Goal: Transaction & Acquisition: Purchase product/service

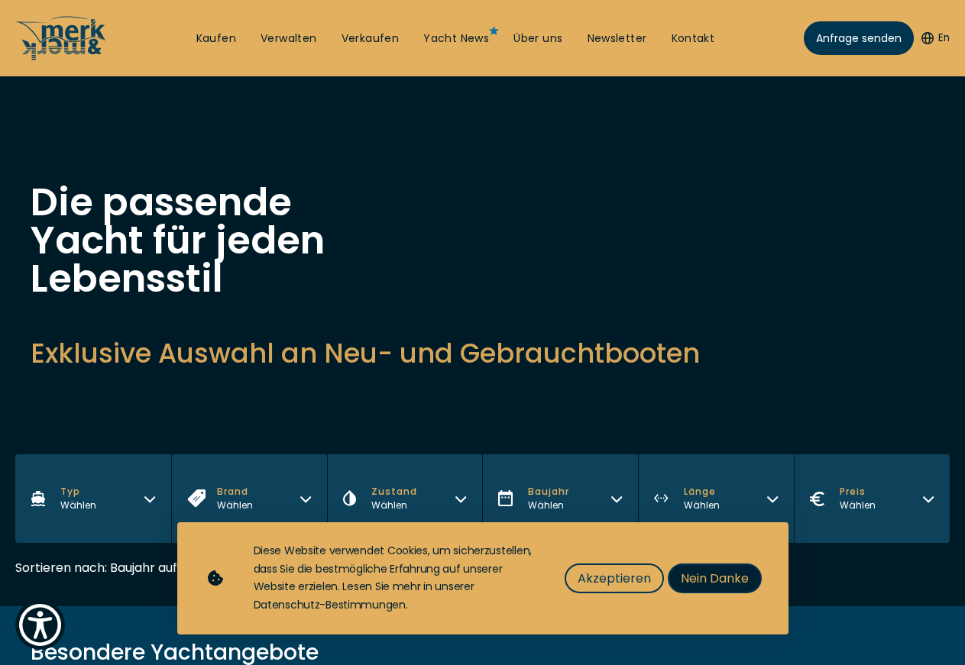
click at [704, 579] on span "Nein Danke" at bounding box center [714, 578] width 68 height 19
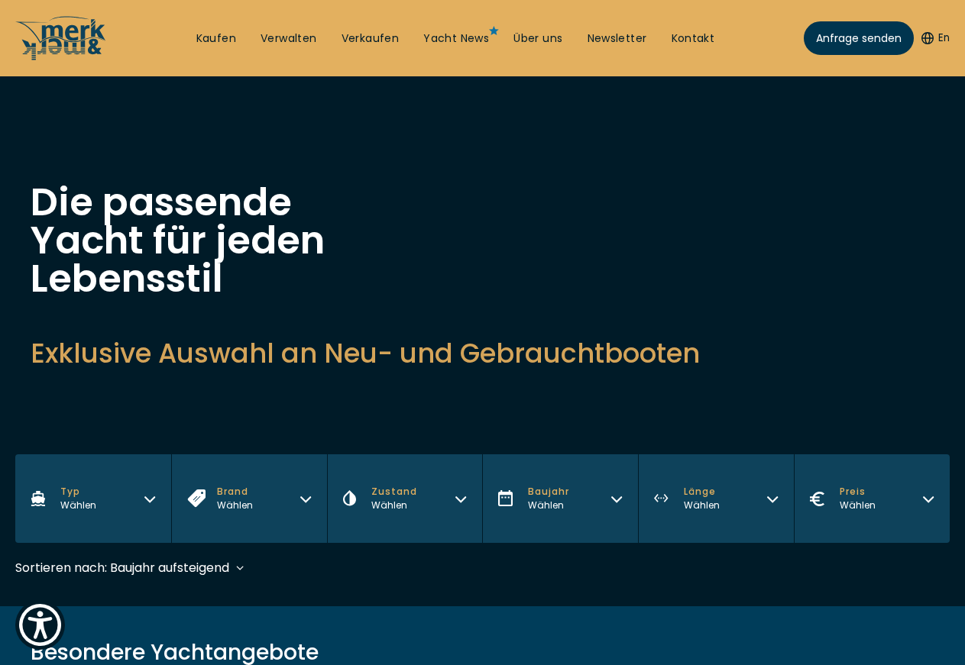
click at [135, 454] on button "Typ Wählen" at bounding box center [93, 498] width 156 height 89
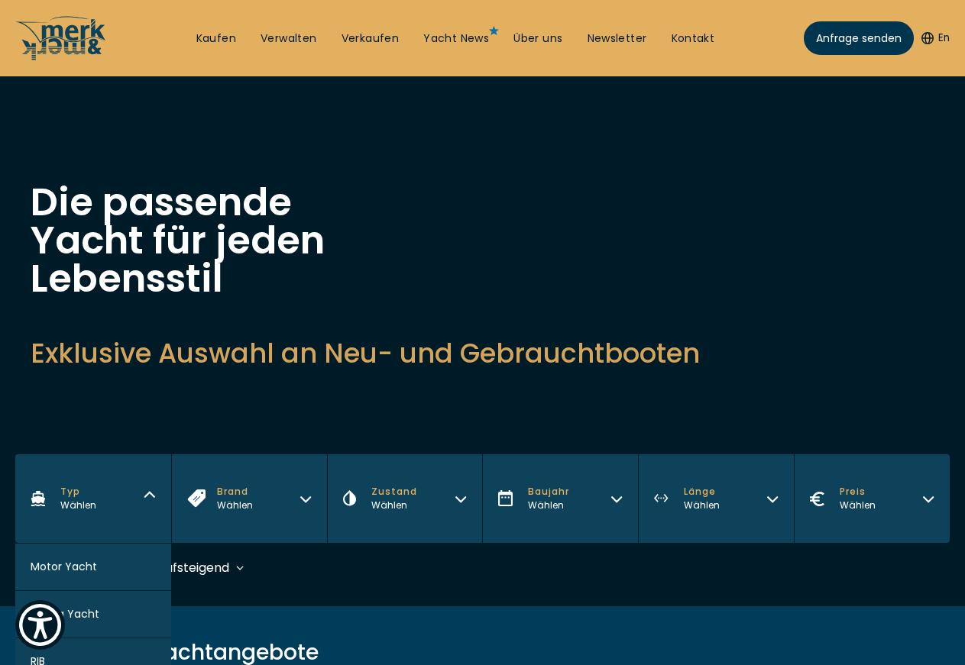
click at [111, 544] on button "Motor Yacht" at bounding box center [93, 567] width 156 height 47
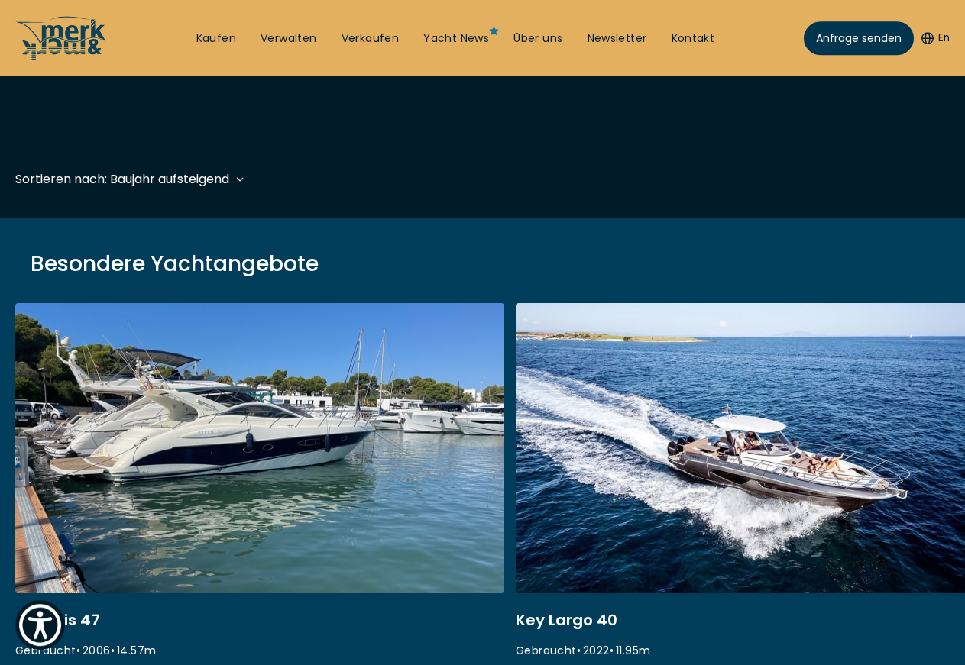
scroll to position [378, 0]
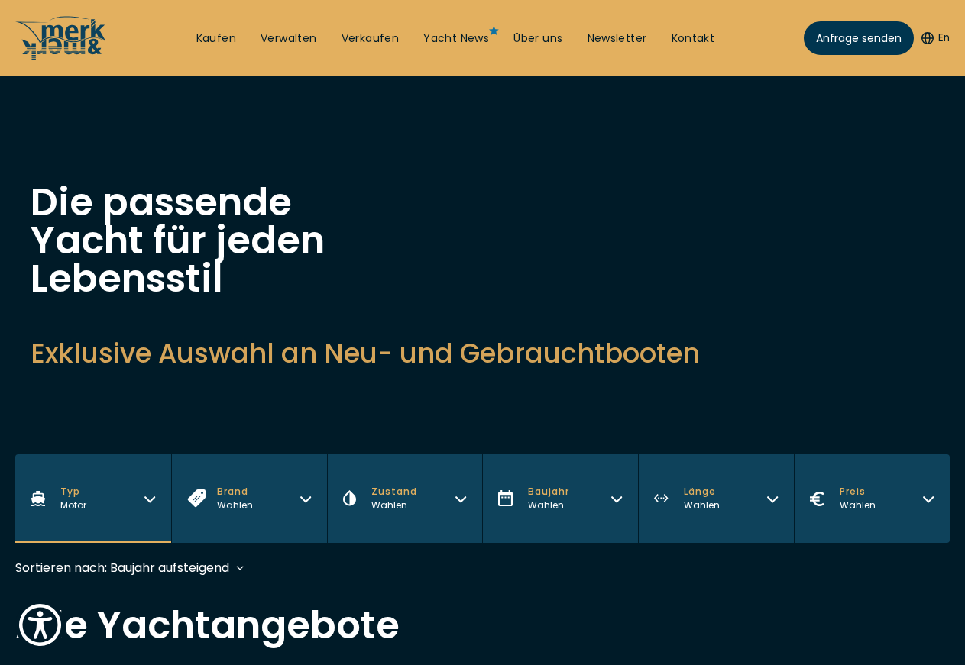
click at [267, 454] on button "Brand Wählen" at bounding box center [249, 498] width 156 height 89
click at [402, 499] on div "Wählen" at bounding box center [394, 506] width 46 height 14
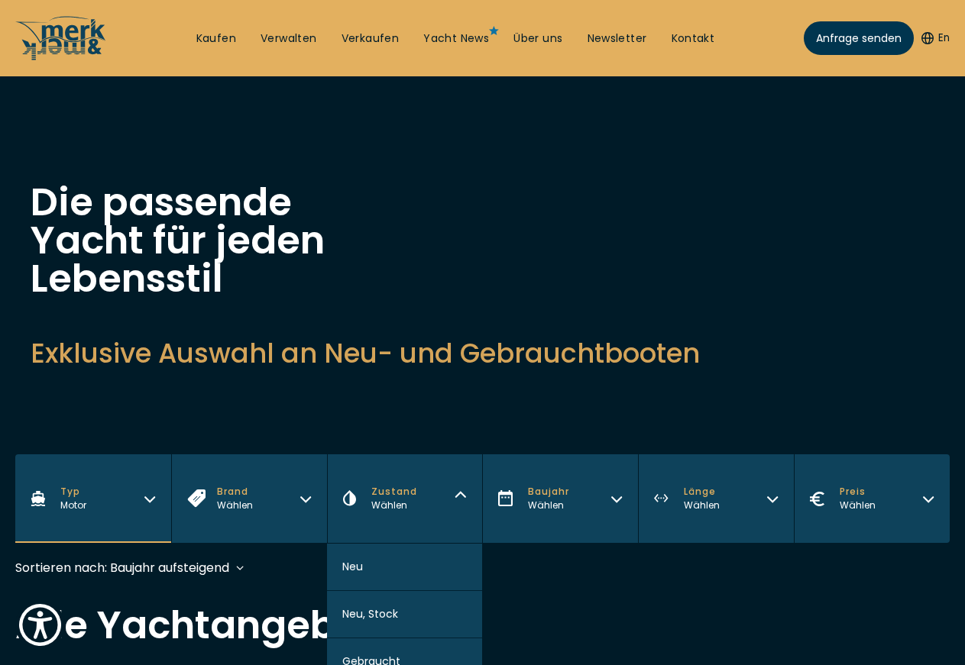
click at [388, 544] on button "Neu" at bounding box center [405, 567] width 156 height 47
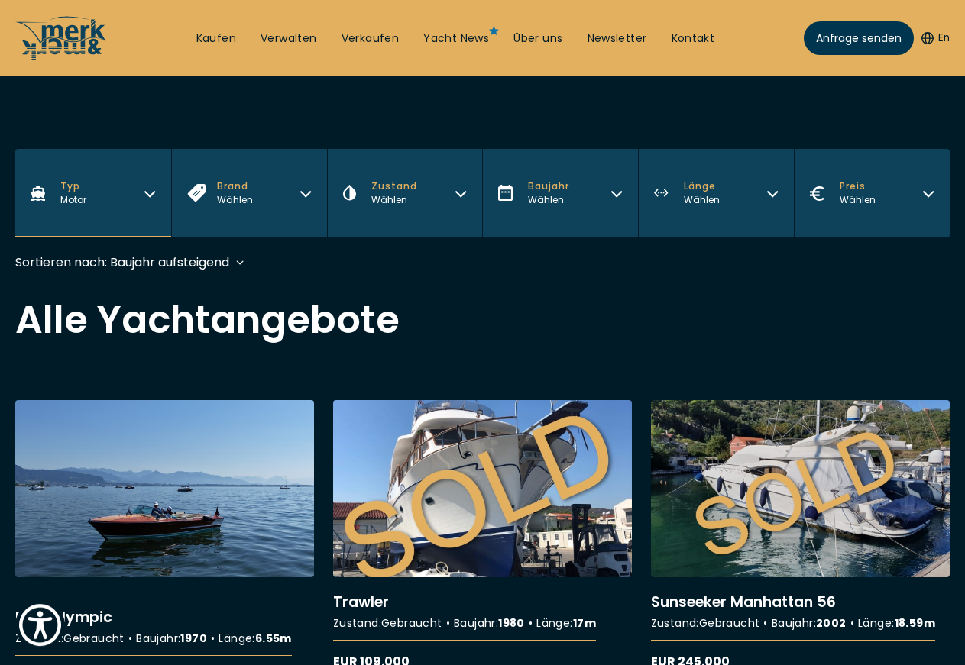
scroll to position [359, 0]
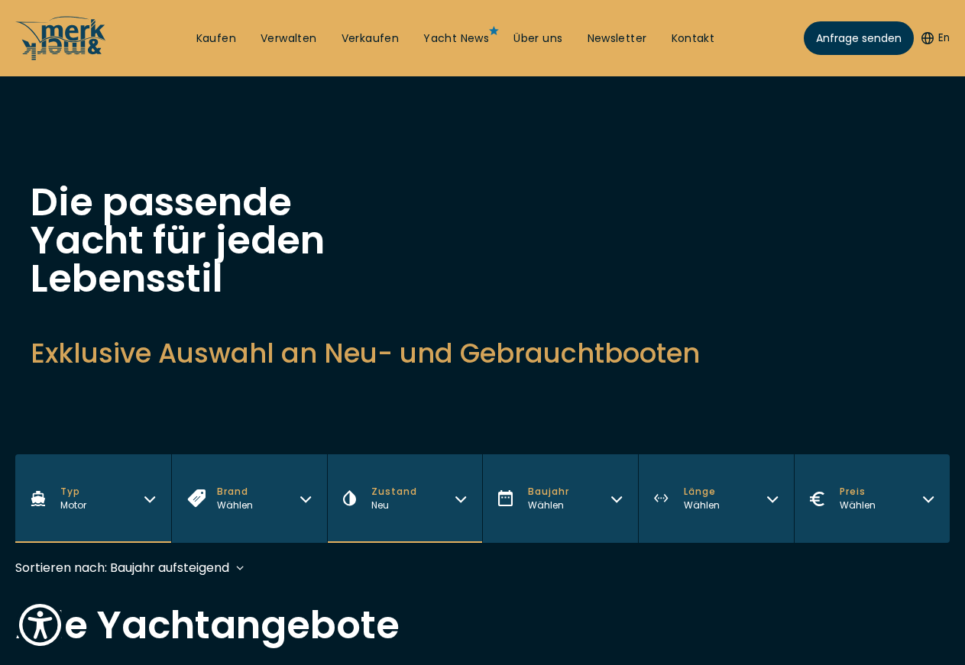
click at [553, 485] on span "Baujahr" at bounding box center [548, 492] width 41 height 14
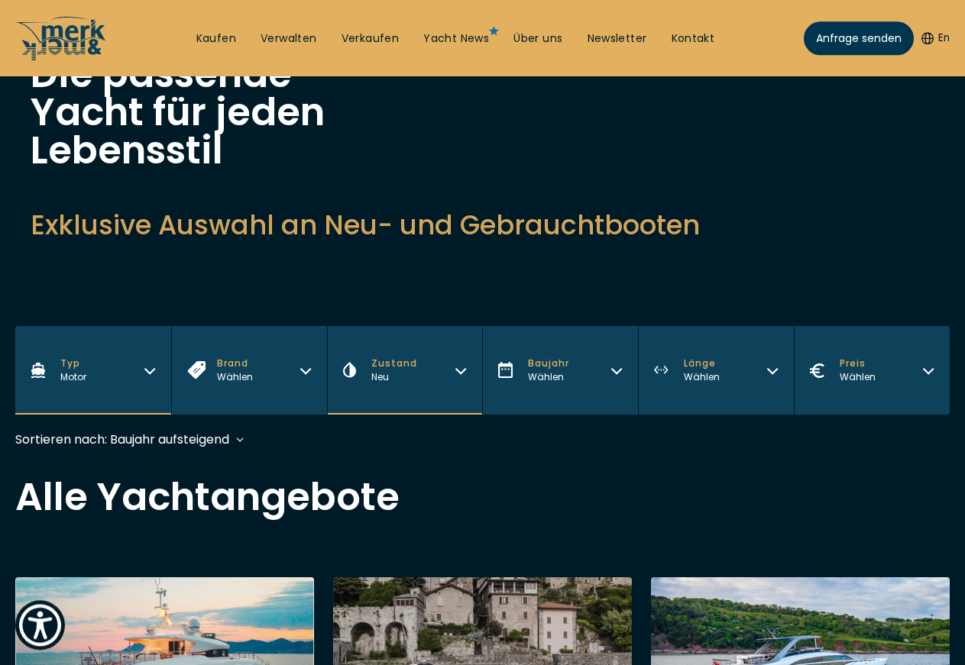
scroll to position [78, 0]
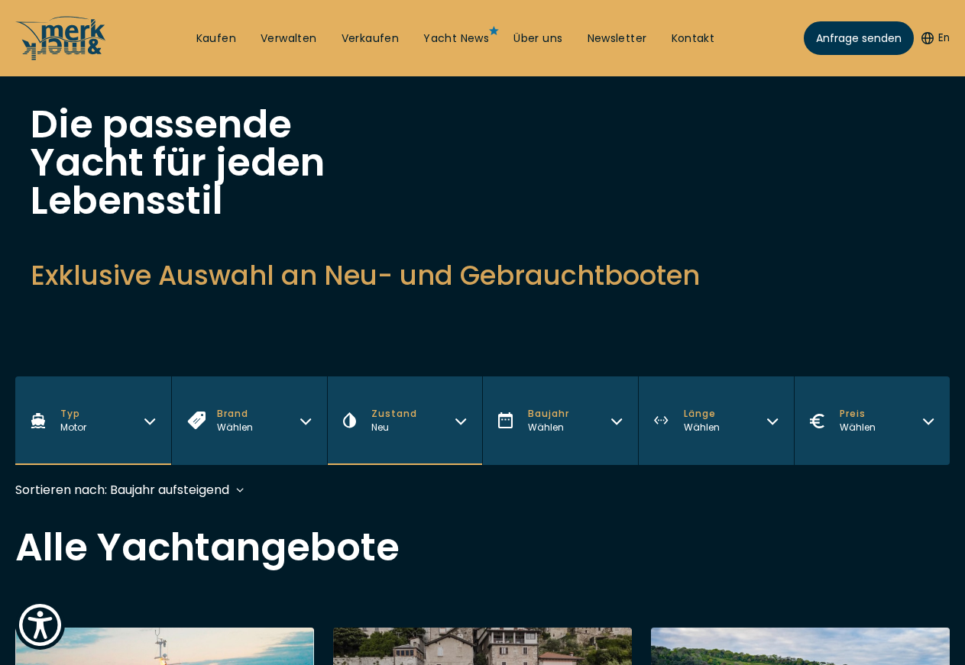
click at [548, 407] on span "Baujahr" at bounding box center [548, 414] width 41 height 14
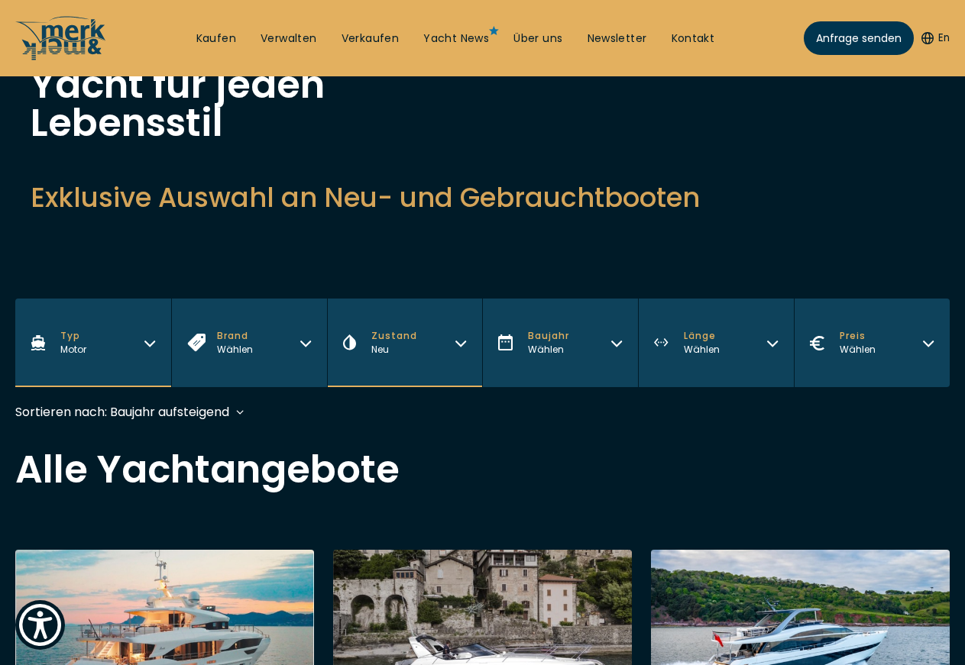
click at [551, 329] on span "Baujahr" at bounding box center [548, 336] width 41 height 14
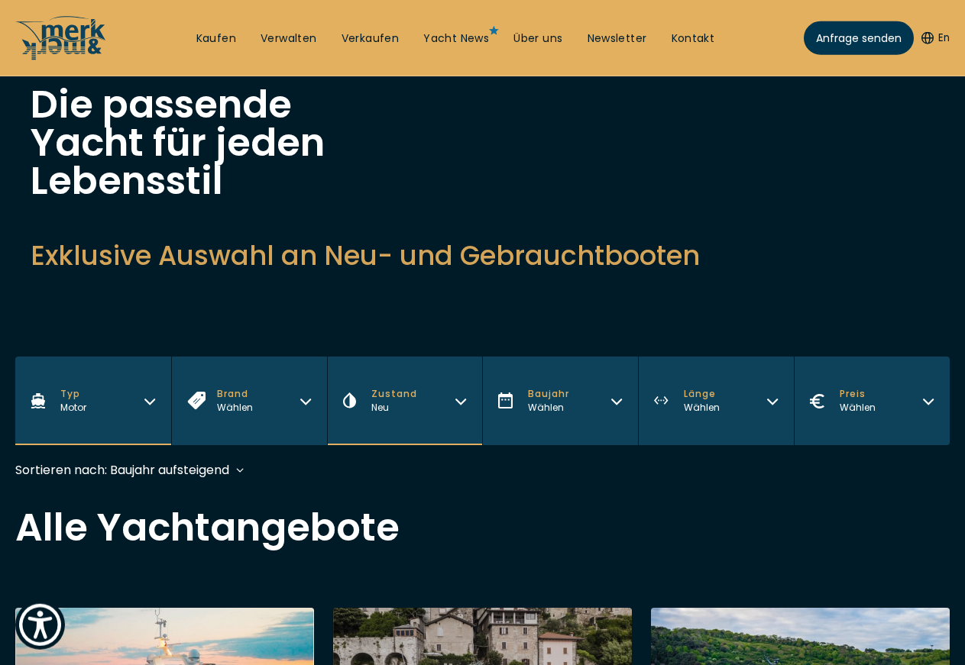
scroll to position [78, 0]
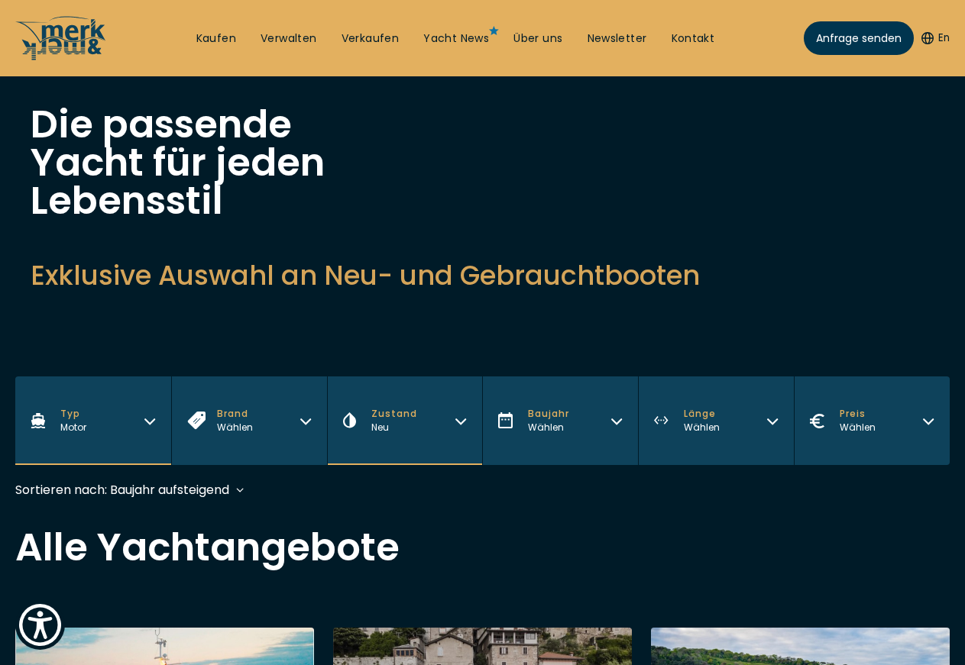
click at [541, 376] on button "Baujahr Wählen" at bounding box center [560, 420] width 156 height 89
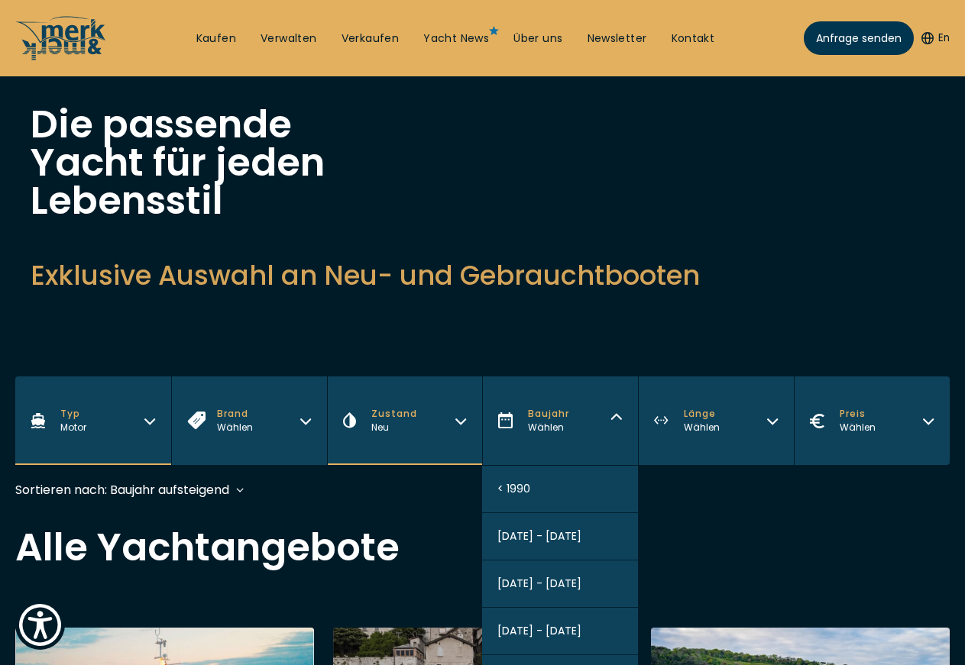
click at [616, 376] on button "Baujahr Wählen" at bounding box center [560, 420] width 156 height 89
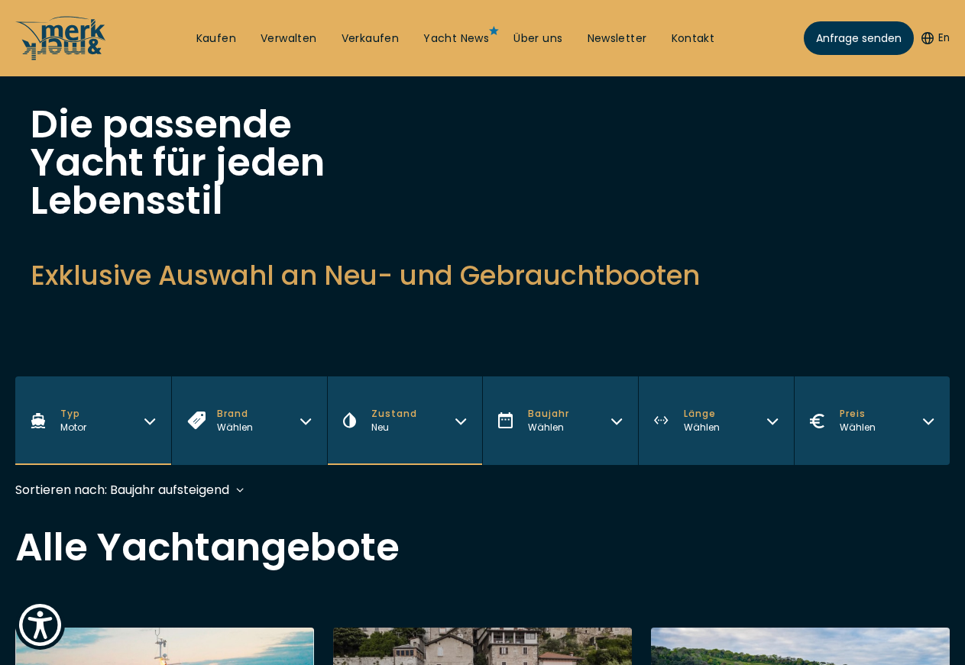
click at [616, 376] on button "Baujahr Wählen" at bounding box center [560, 420] width 156 height 89
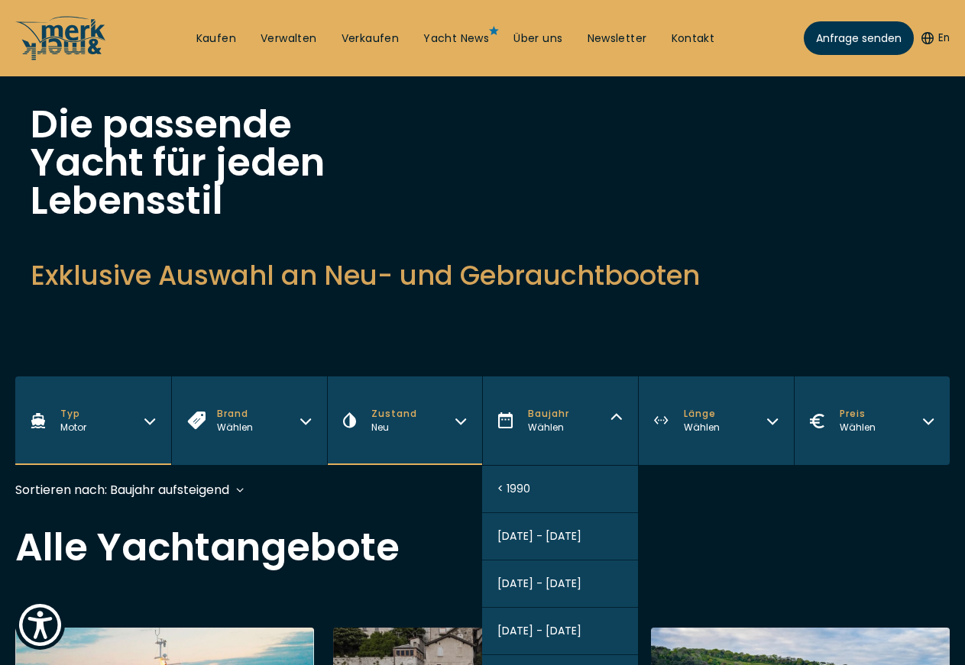
click at [616, 376] on button "Baujahr Wählen" at bounding box center [560, 420] width 156 height 89
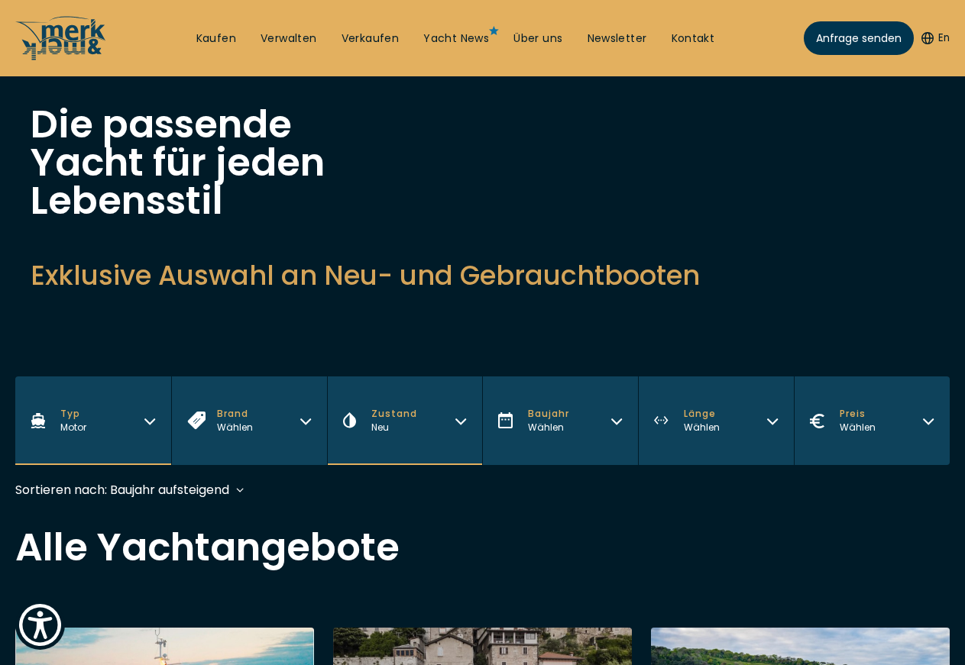
click at [616, 376] on button "Baujahr Wählen" at bounding box center [560, 420] width 156 height 89
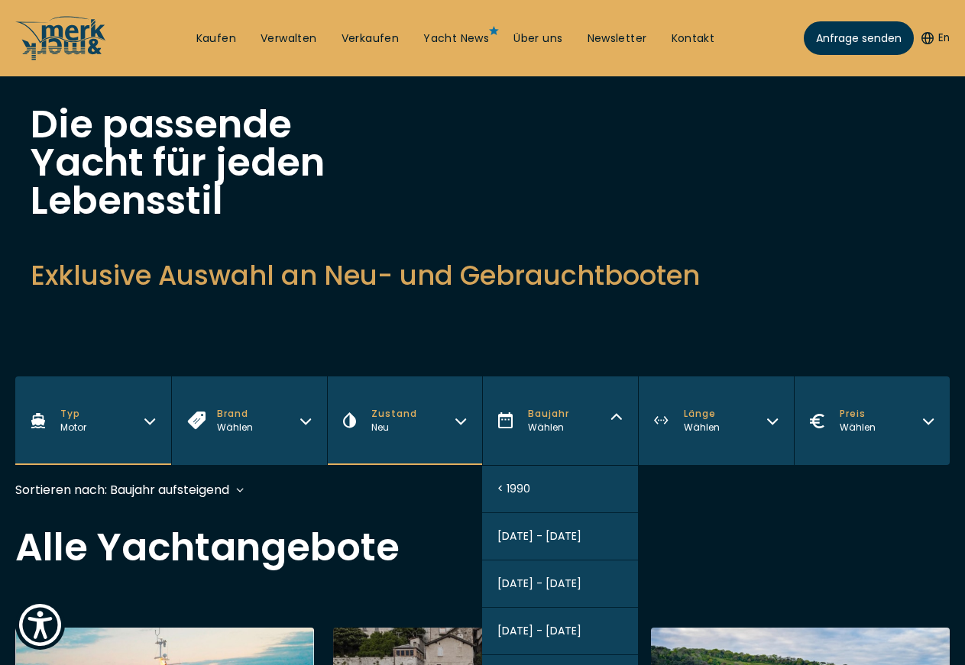
click at [616, 376] on button "Baujahr Wählen" at bounding box center [560, 420] width 156 height 89
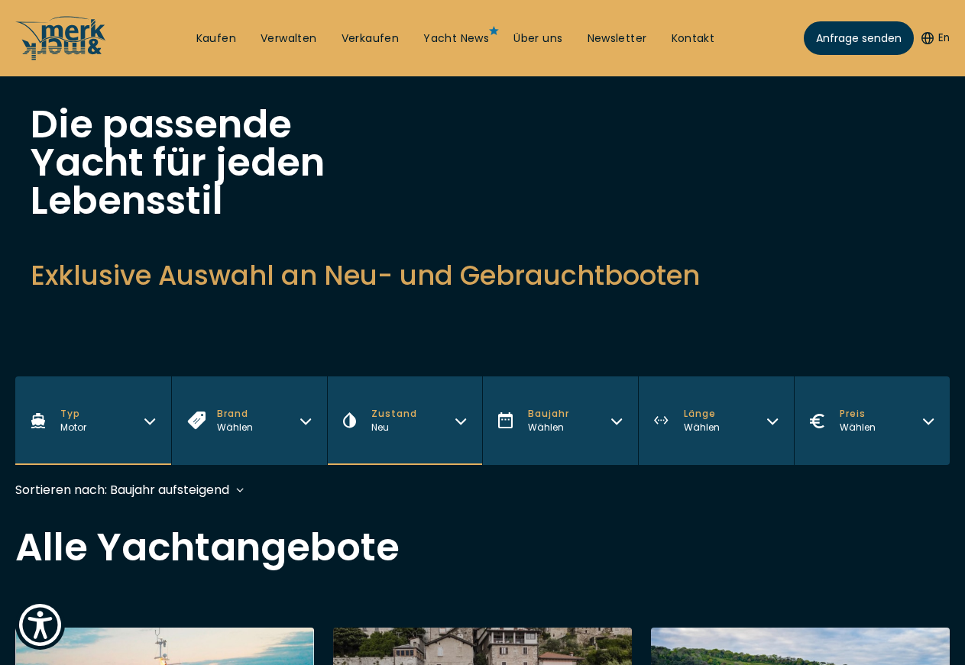
click at [616, 376] on button "Baujahr Wählen" at bounding box center [560, 420] width 156 height 89
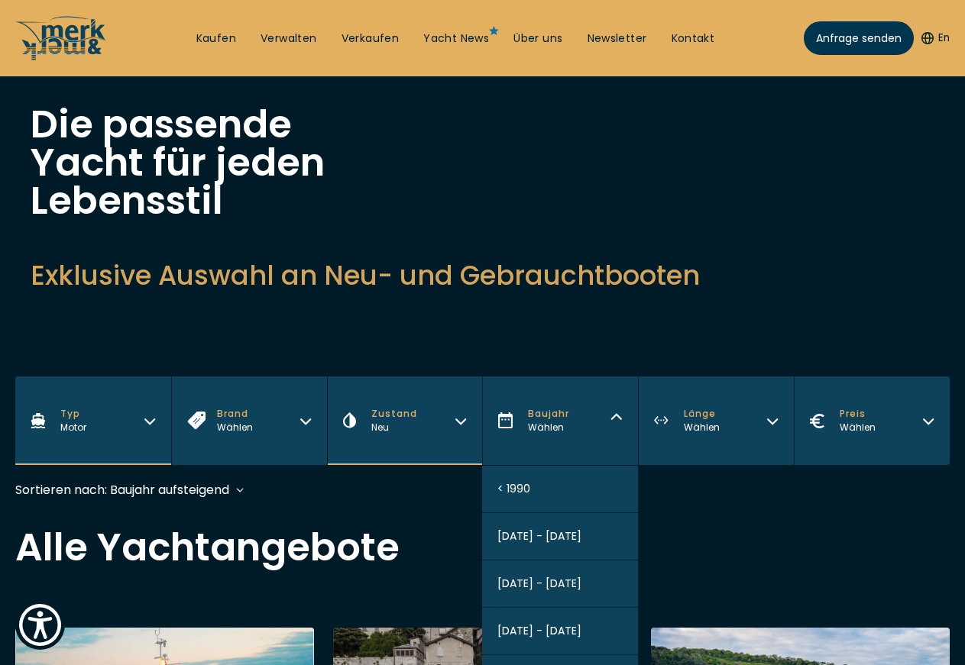
click at [697, 407] on span "Länge" at bounding box center [701, 414] width 36 height 14
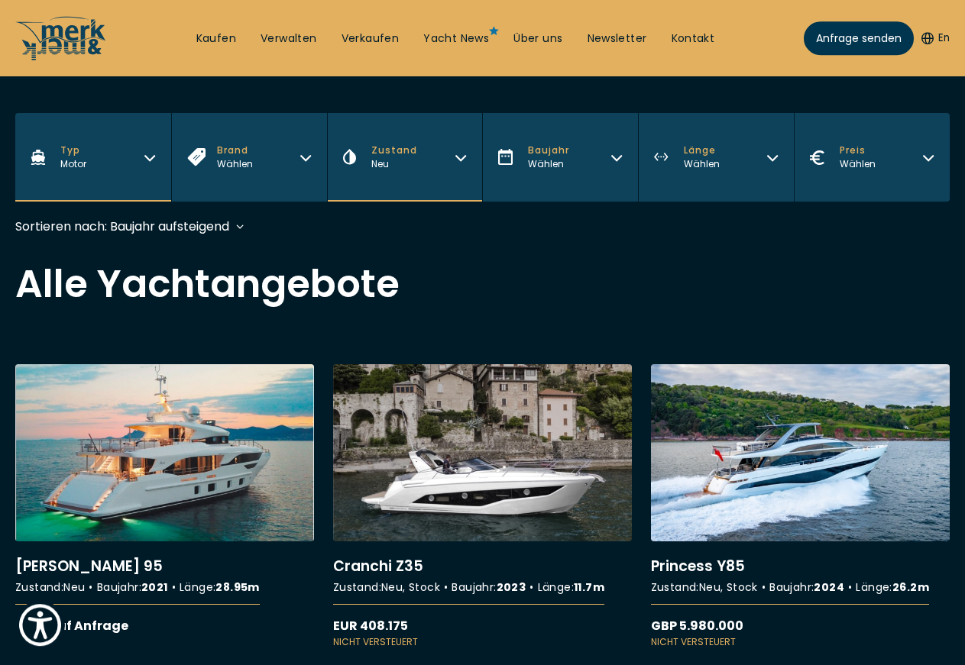
scroll to position [369, 0]
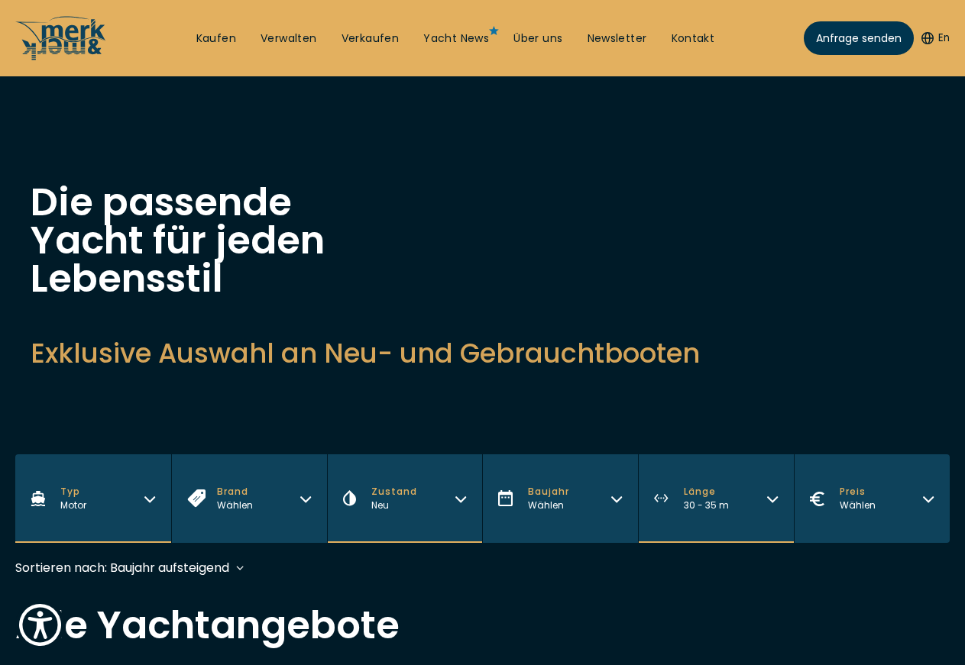
click at [926, 454] on button "Preis Wählen" at bounding box center [871, 498] width 156 height 89
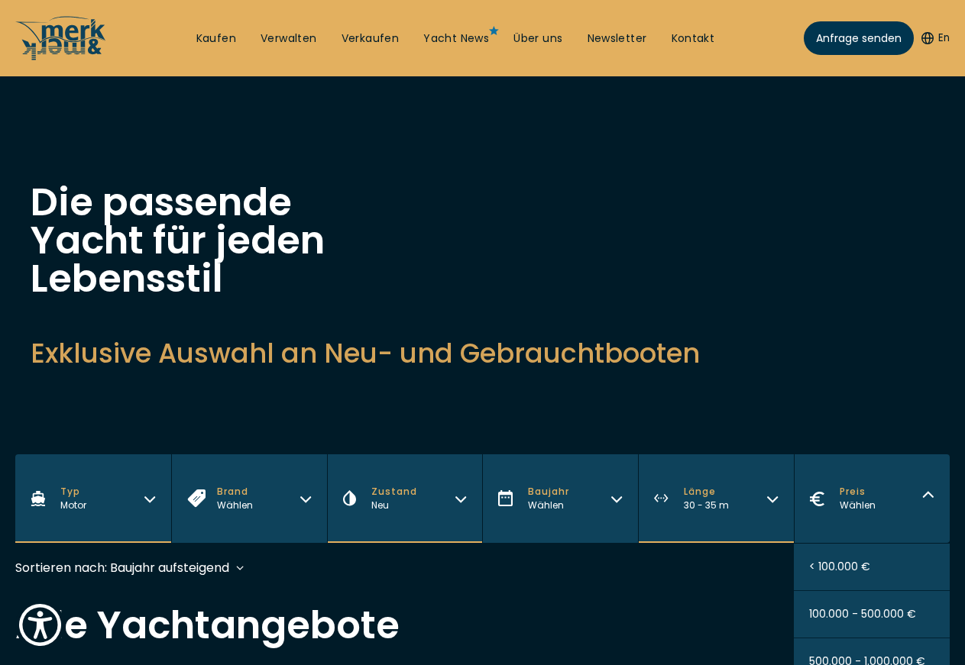
click at [926, 454] on button "Preis Wählen" at bounding box center [871, 498] width 156 height 89
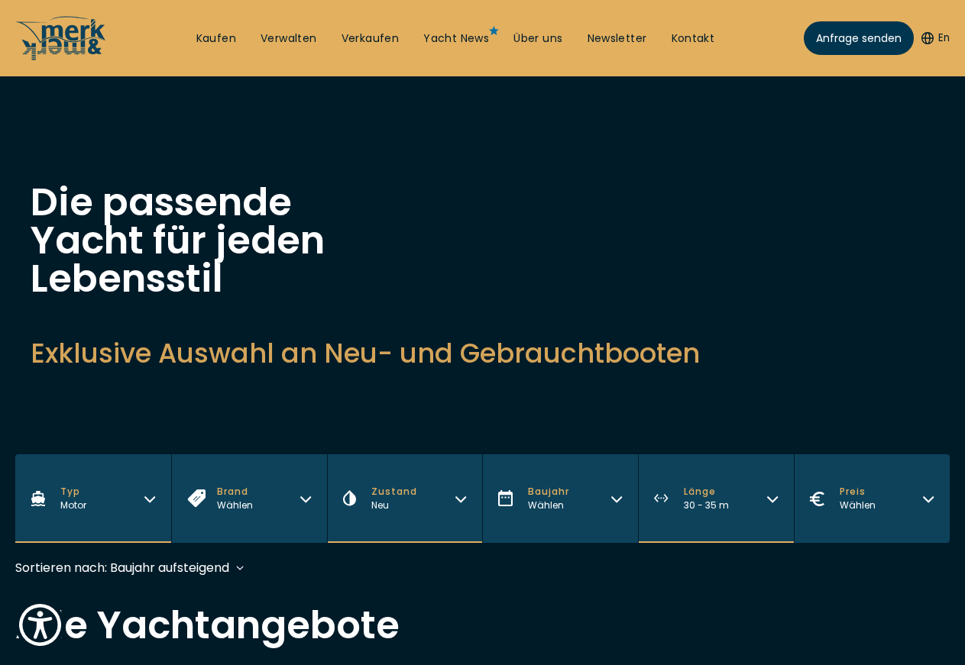
click at [929, 454] on button "Preis Wählen" at bounding box center [871, 498] width 156 height 89
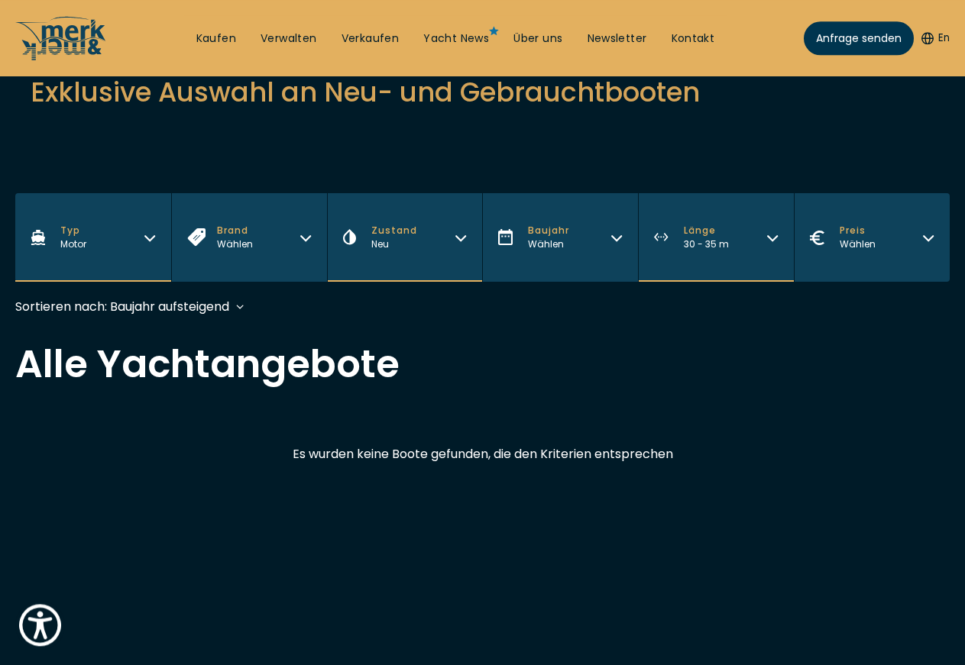
scroll to position [361, 0]
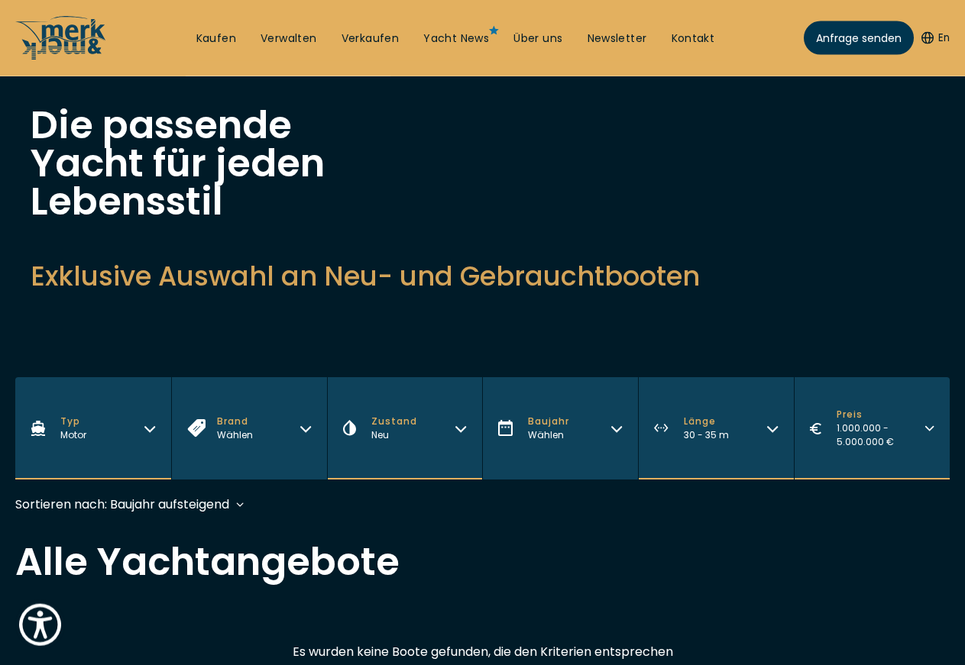
scroll to position [78, 0]
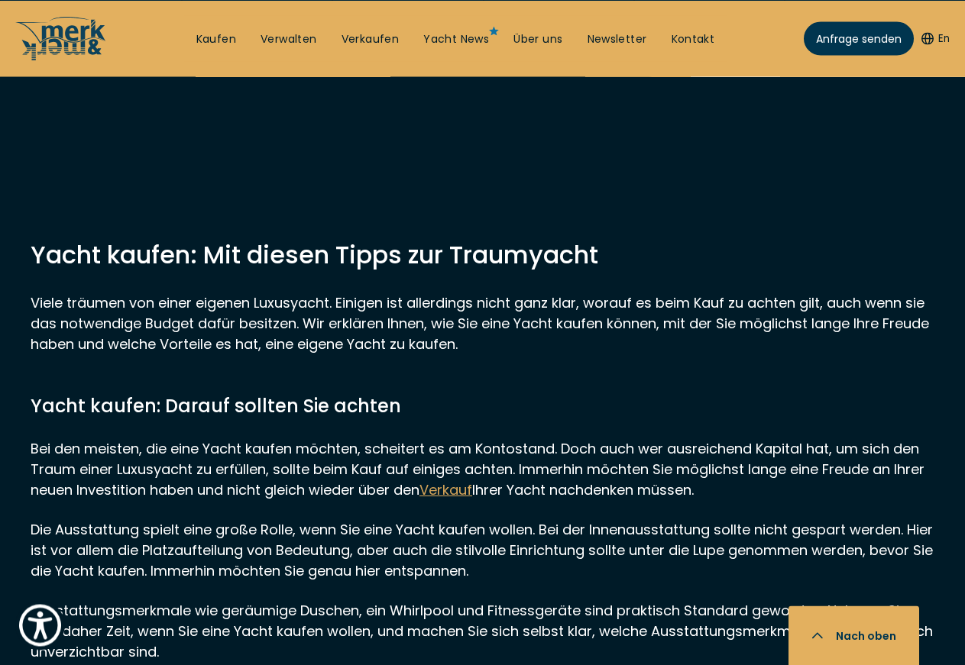
scroll to position [917, 0]
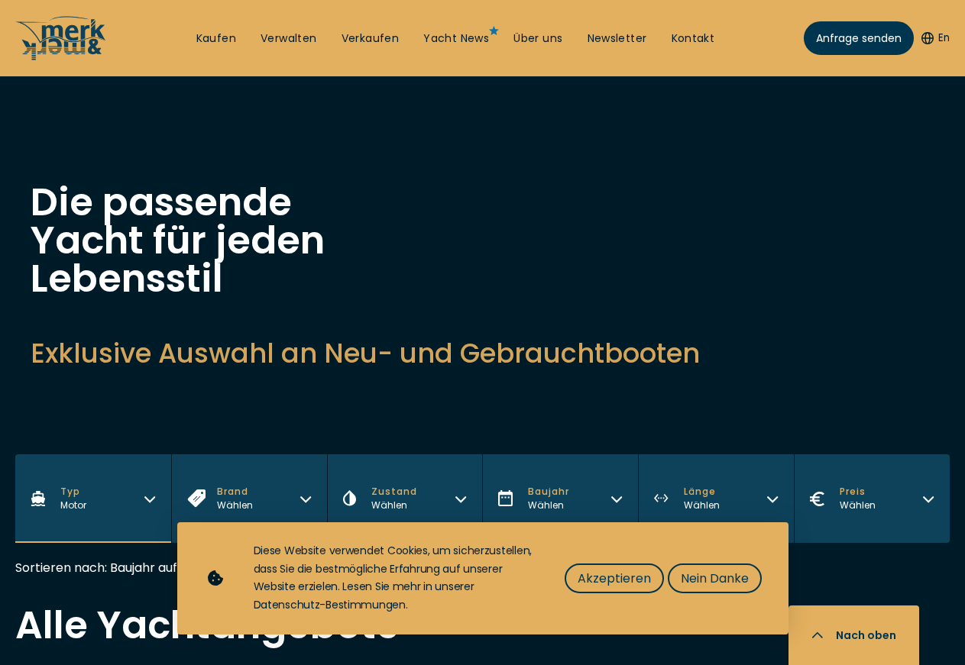
scroll to position [917, 0]
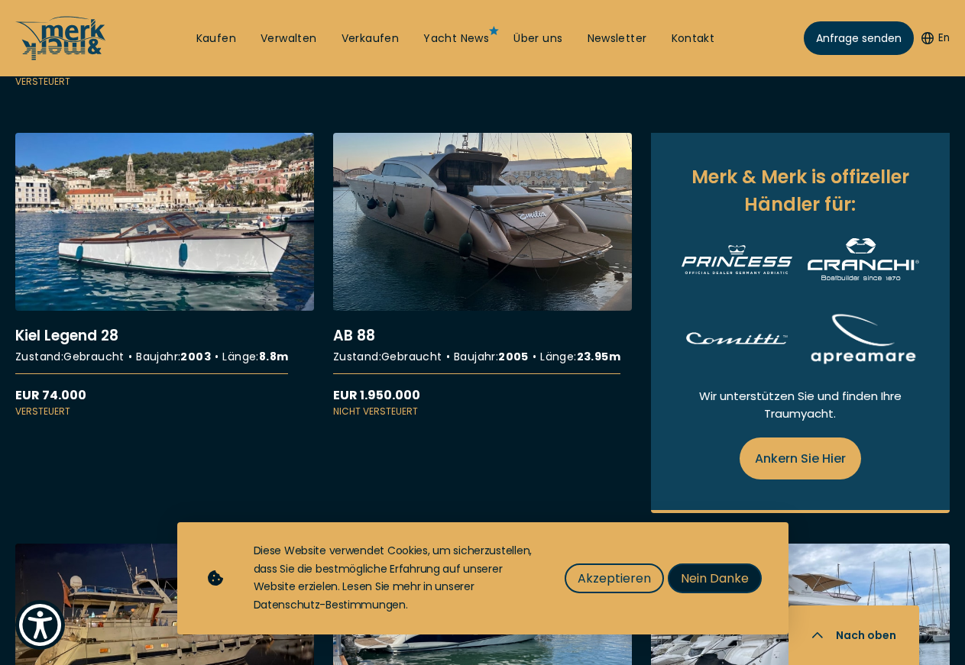
click at [712, 576] on span "Nein Danke" at bounding box center [714, 578] width 68 height 19
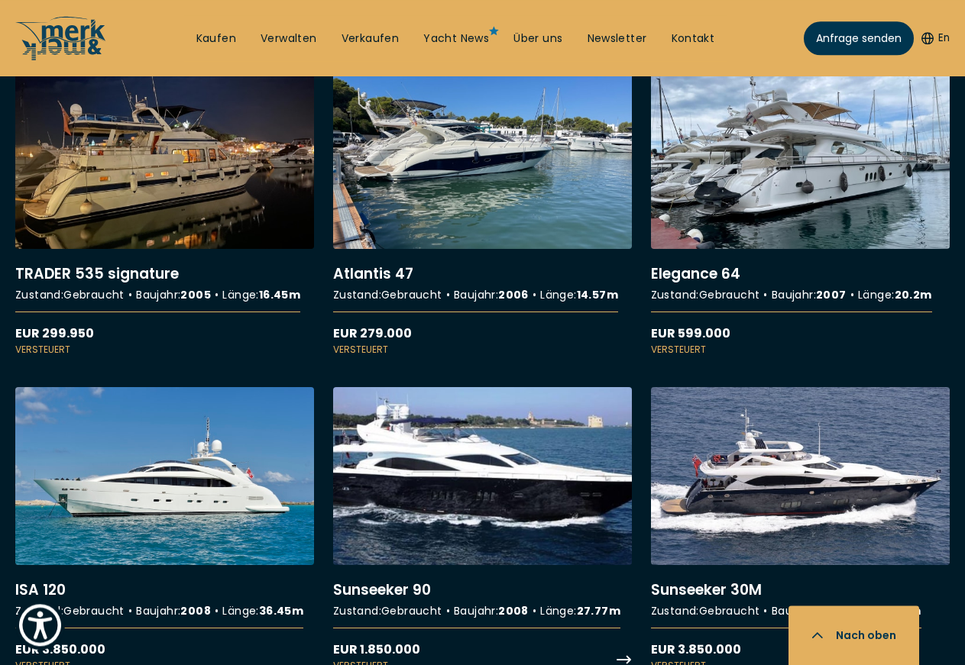
scroll to position [1462, 0]
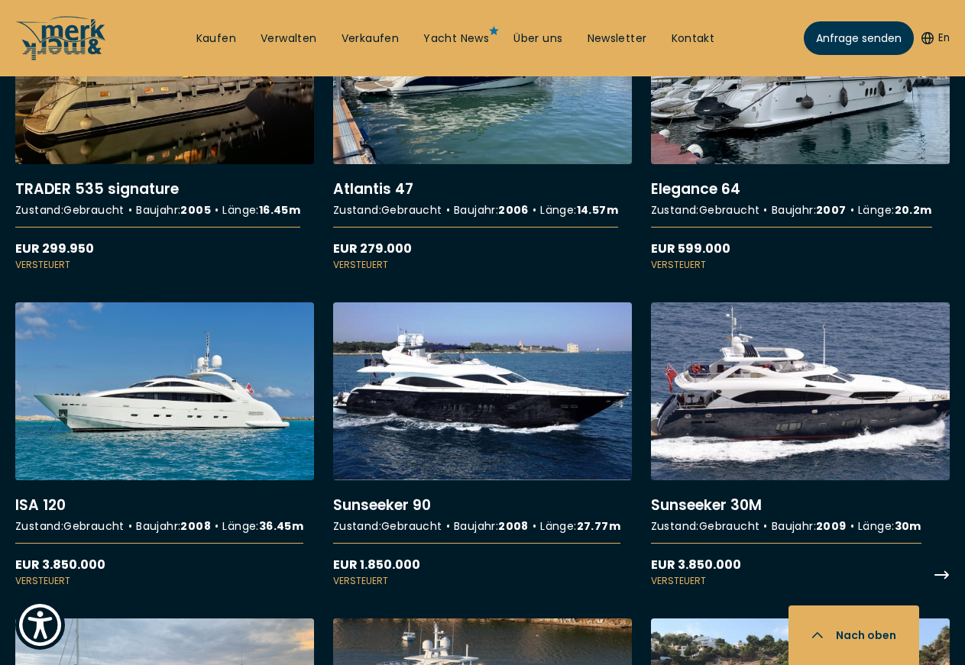
click at [798, 353] on link "More details about Sunseeker 30M" at bounding box center [800, 444] width 299 height 285
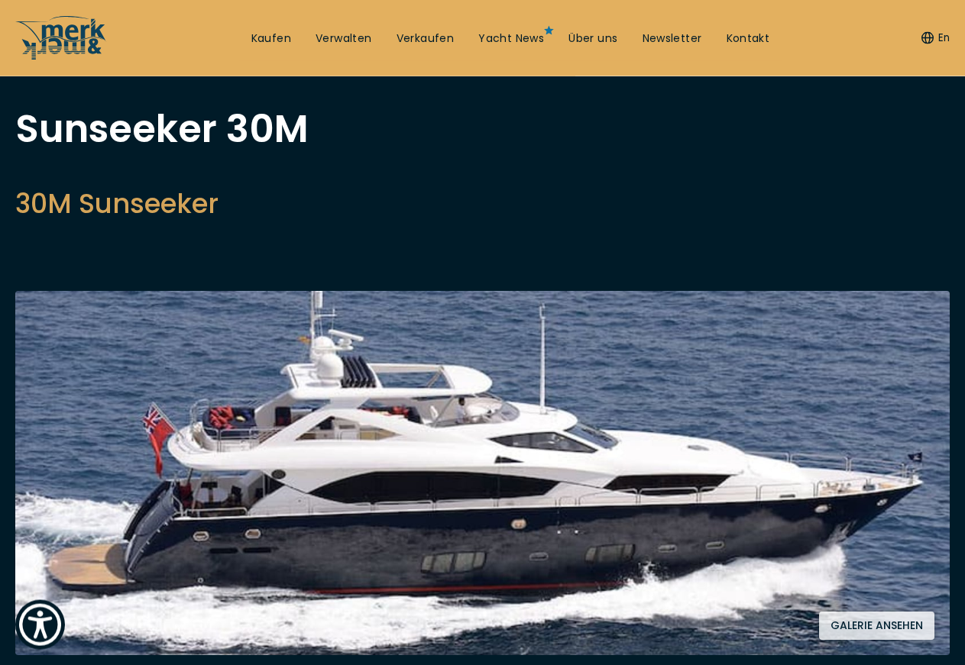
scroll to position [78, 0]
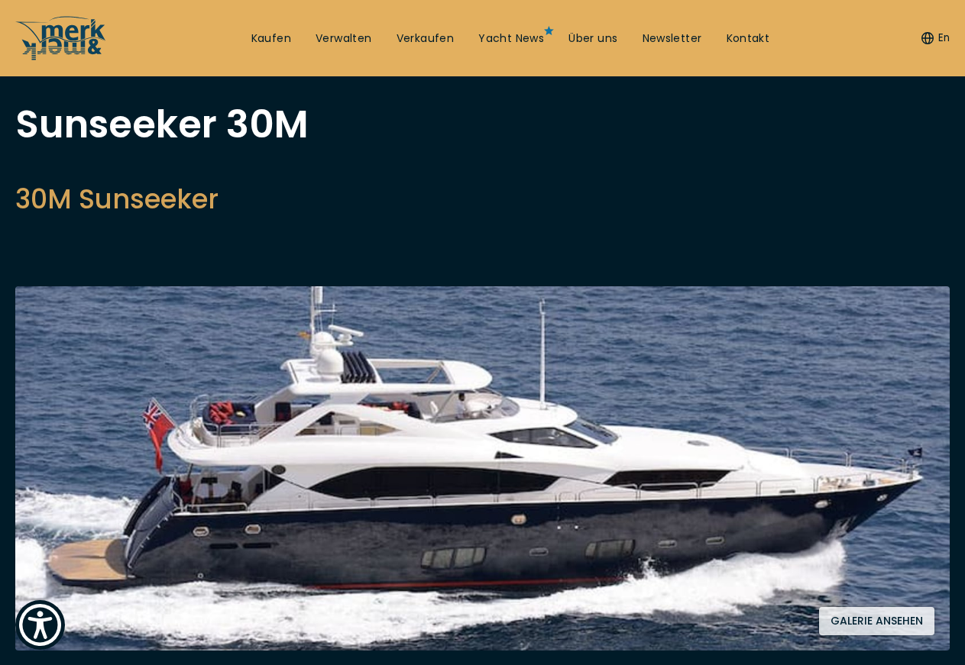
click at [871, 618] on button "Galerie ansehen" at bounding box center [876, 621] width 115 height 28
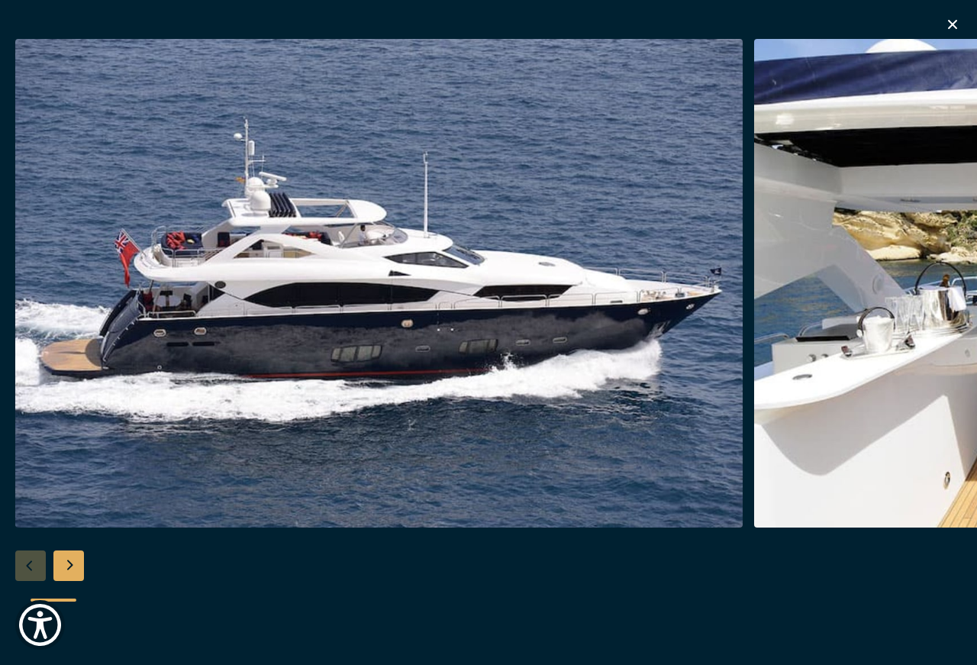
click at [955, 21] on icon "button" at bounding box center [953, 24] width 18 height 18
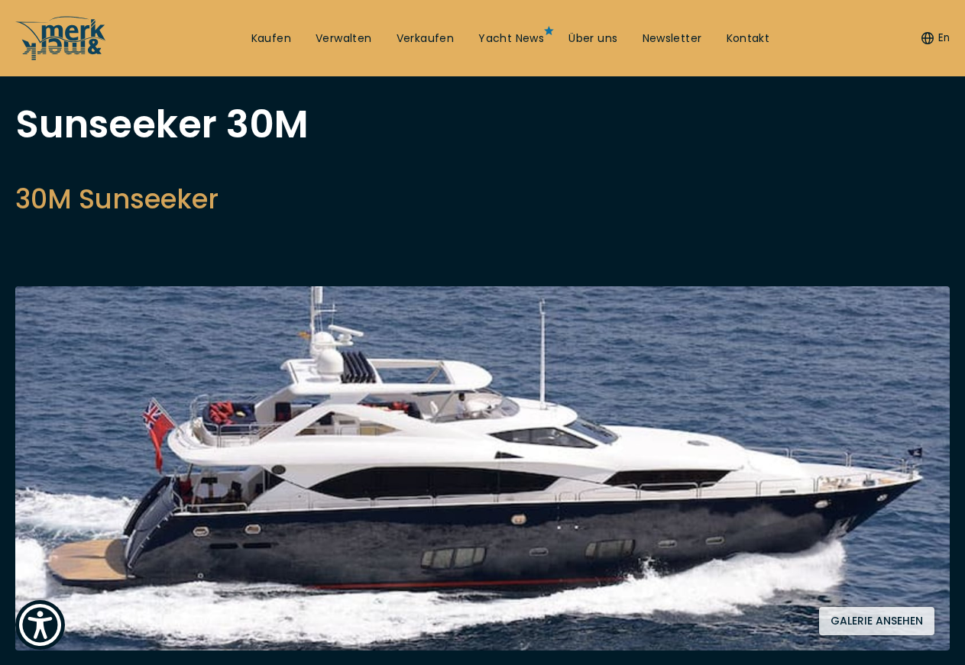
scroll to position [1462, 0]
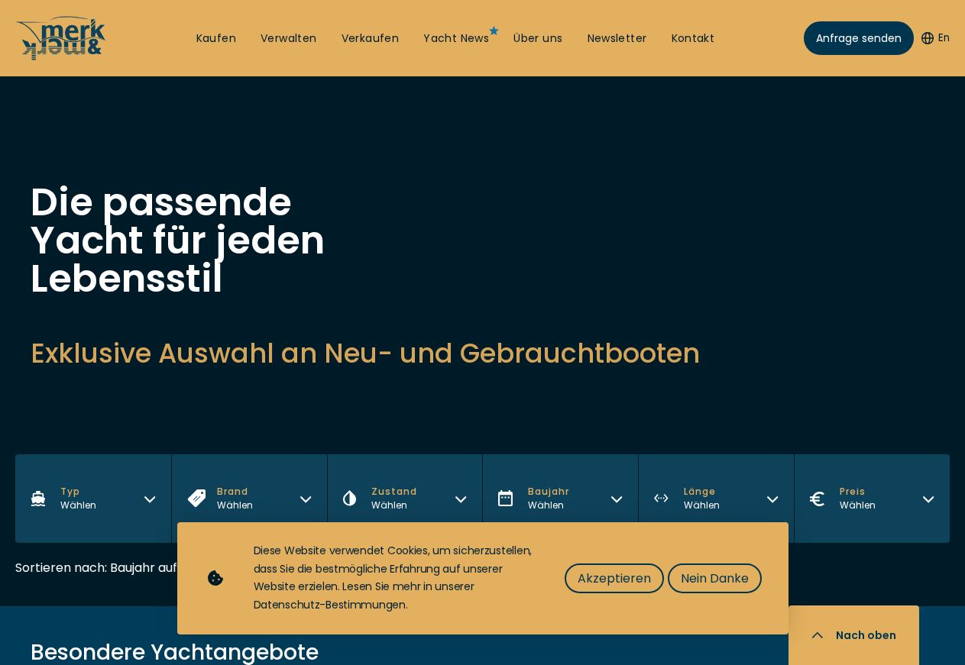
scroll to position [1462, 0]
